Goal: Information Seeking & Learning: Learn about a topic

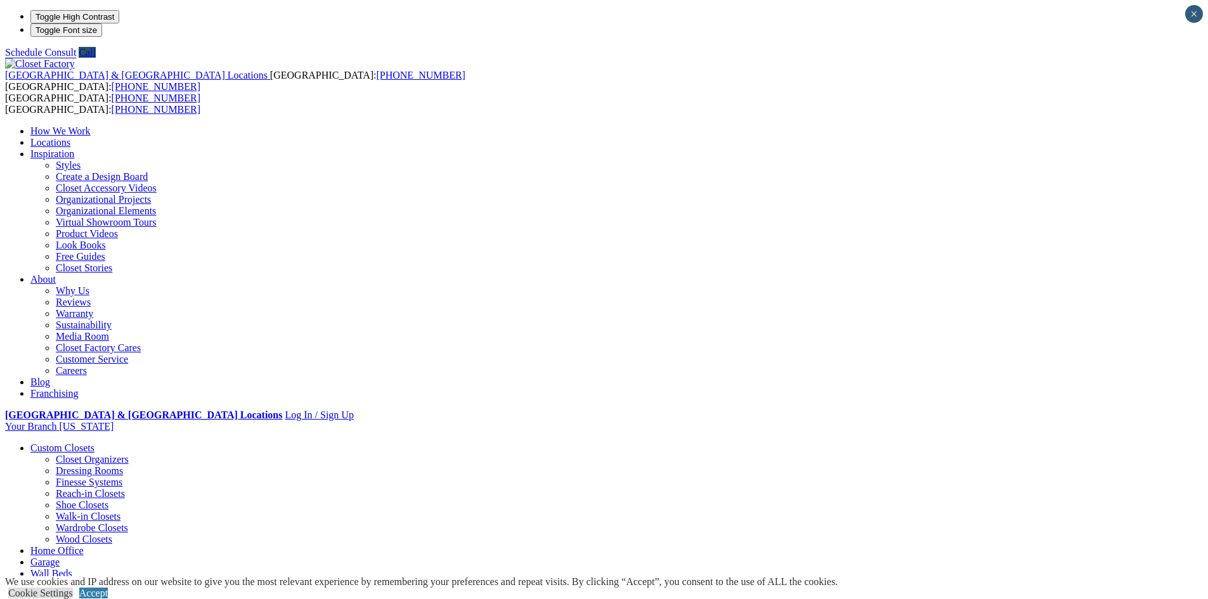
click at [60, 557] on link "Garage" at bounding box center [44, 562] width 29 height 11
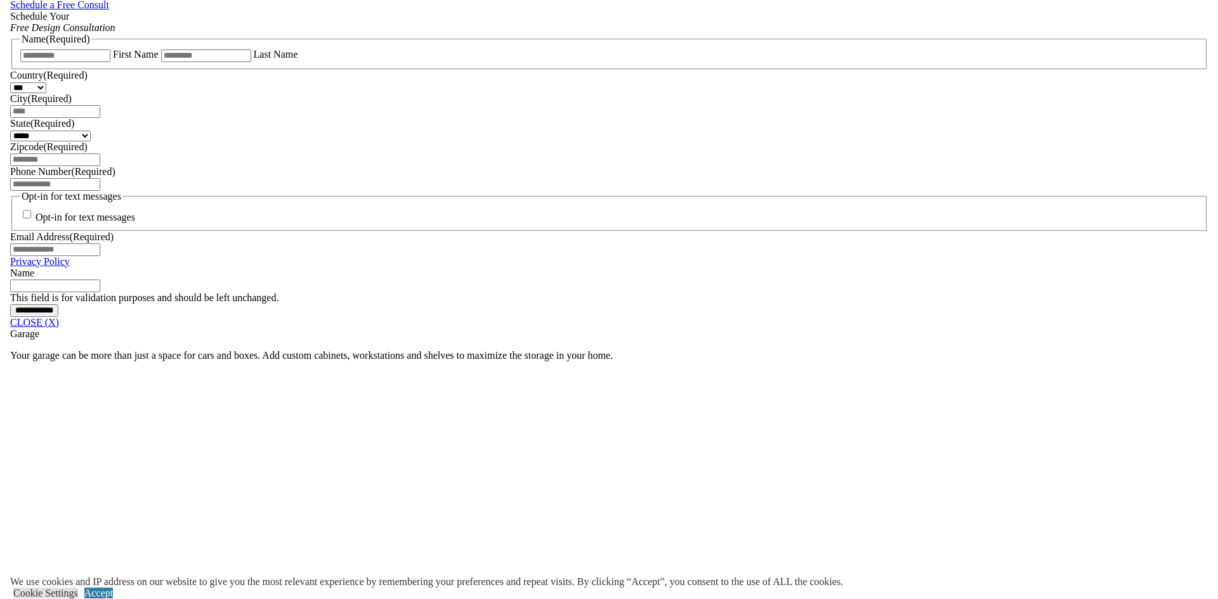
scroll to position [888, 0]
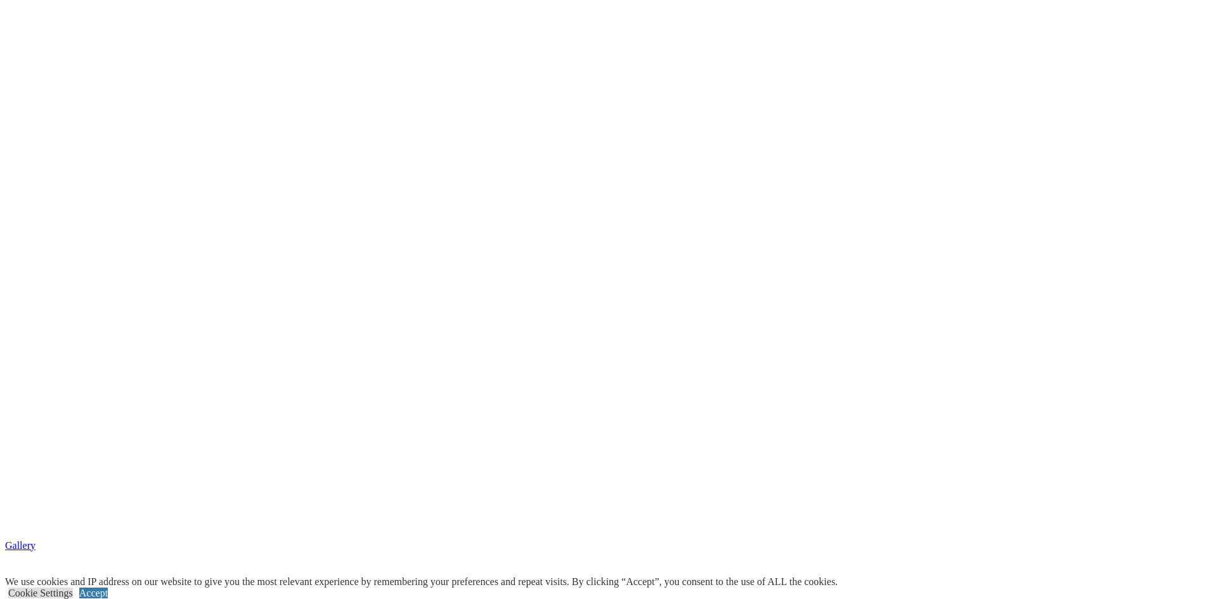
scroll to position [2358, 0]
